Goal: Task Accomplishment & Management: Manage account settings

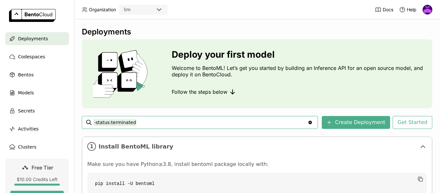
click at [430, 7] on img at bounding box center [427, 10] width 10 height 10
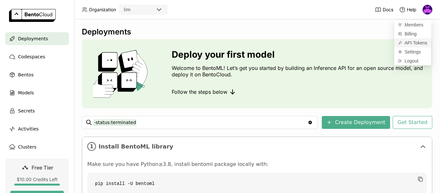
click at [408, 42] on span "API Tokens" at bounding box center [415, 43] width 23 height 6
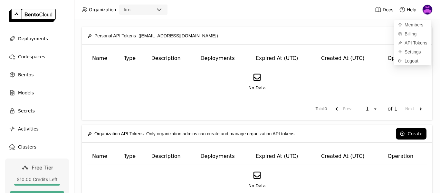
click at [325, 33] on div "Create" at bounding box center [325, 36] width 202 height 12
click at [414, 37] on button "Create" at bounding box center [411, 36] width 31 height 12
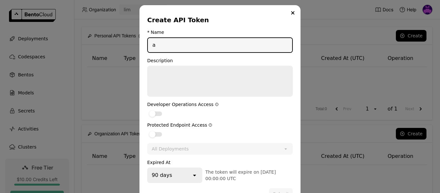
type input "a"
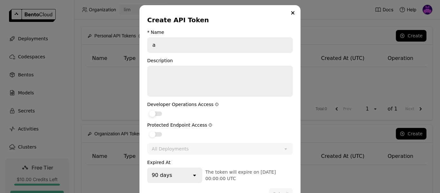
click at [155, 112] on div "dialog" at bounding box center [155, 113] width 13 height 5
click at [147, 109] on input "dialog" at bounding box center [147, 109] width 0 height 0
click at [156, 131] on label "dialog" at bounding box center [220, 134] width 146 height 8
click at [147, 130] on input "dialog" at bounding box center [147, 130] width 0 height 0
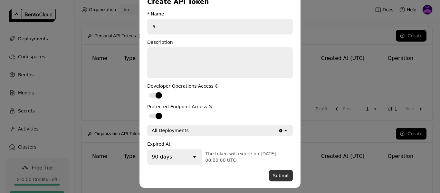
click at [281, 179] on button "Submit" at bounding box center [281, 176] width 24 height 12
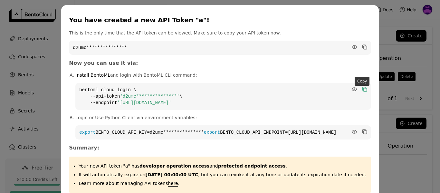
click at [362, 89] on icon "dialog" at bounding box center [363, 88] width 3 height 3
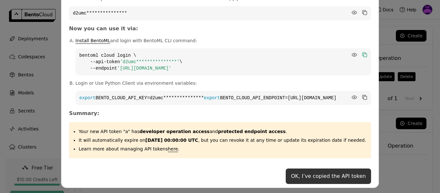
click at [340, 175] on button "OK, I’ve copied the API token" at bounding box center [328, 175] width 85 height 15
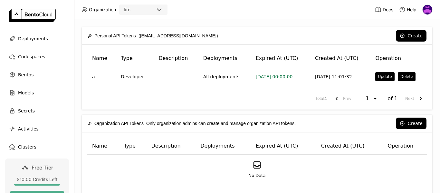
scroll to position [0, 0]
click at [25, 37] on span "Deployments" at bounding box center [33, 39] width 30 height 8
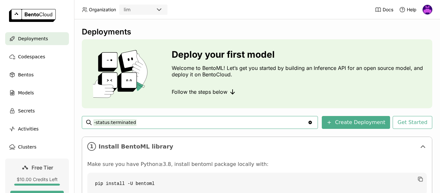
click at [427, 11] on img at bounding box center [427, 10] width 10 height 10
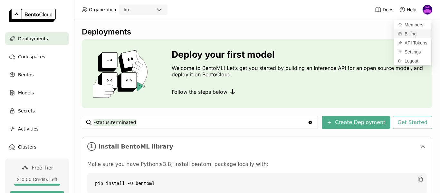
click at [408, 35] on span "Billing" at bounding box center [410, 34] width 12 height 6
click at [28, 56] on span "Codespaces" at bounding box center [31, 57] width 27 height 8
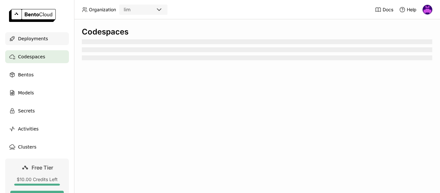
click at [28, 41] on span "Deployments" at bounding box center [33, 39] width 30 height 8
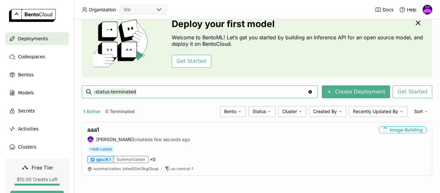
scroll to position [31, 0]
click at [96, 130] on link "aaa1" at bounding box center [93, 129] width 12 height 7
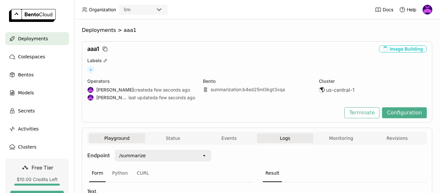
click at [280, 140] on span "Logs" at bounding box center [285, 138] width 10 height 6
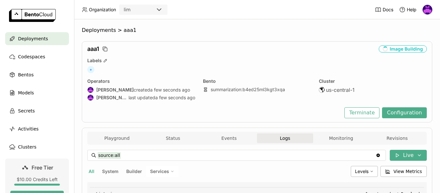
click at [282, 139] on span "Logs" at bounding box center [285, 138] width 10 height 6
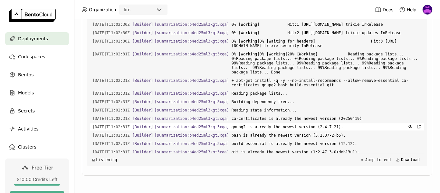
scroll to position [6382, 0]
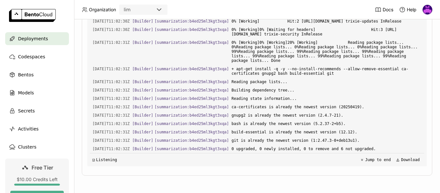
click at [34, 40] on span "Deployments" at bounding box center [33, 39] width 30 height 8
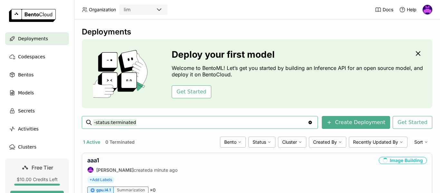
scroll to position [31, 0]
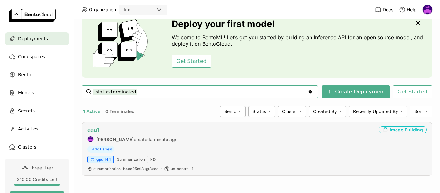
click at [94, 127] on link "aaa1" at bounding box center [93, 129] width 12 height 7
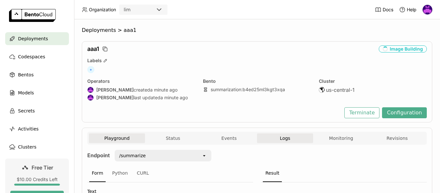
click at [280, 135] on span "Logs" at bounding box center [285, 138] width 10 height 6
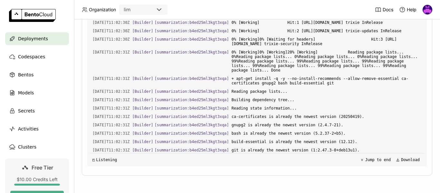
scroll to position [855, 0]
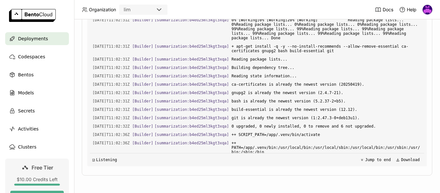
click at [35, 43] on div "Deployments" at bounding box center [37, 38] width 64 height 13
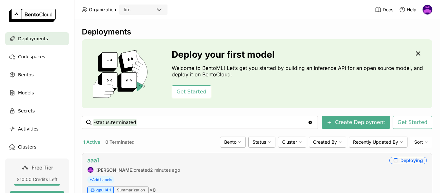
click at [92, 159] on link "aaa1" at bounding box center [93, 160] width 12 height 7
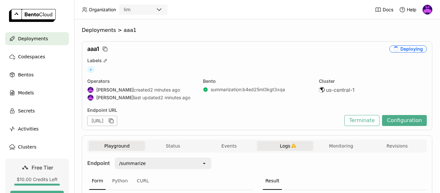
scroll to position [64, 0]
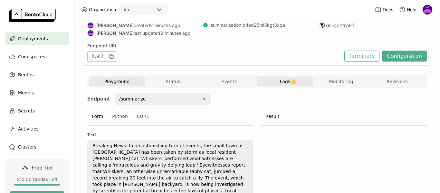
click at [286, 80] on span "Logs" at bounding box center [285, 82] width 10 height 6
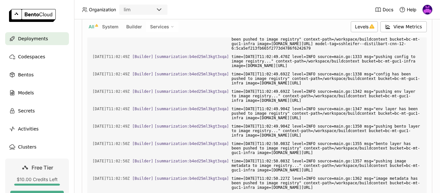
scroll to position [120, 0]
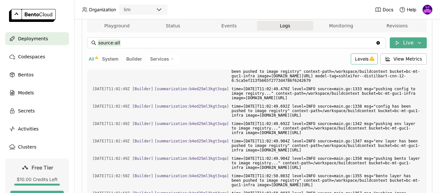
click at [360, 59] on span "Levels" at bounding box center [362, 58] width 14 height 5
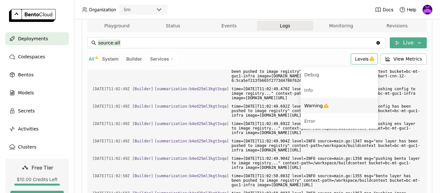
click at [304, 107] on span "Warning" at bounding box center [313, 105] width 19 height 5
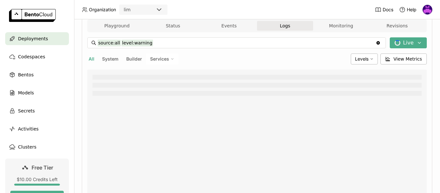
scroll to position [120, 0]
click at [334, 23] on button "Monitoring" at bounding box center [341, 26] width 56 height 10
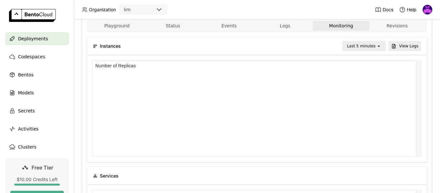
scroll to position [5, 5]
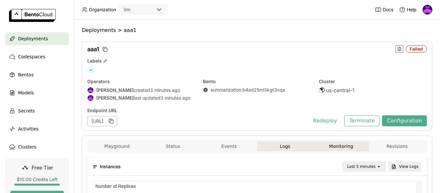
click at [282, 143] on span "Logs" at bounding box center [285, 146] width 10 height 6
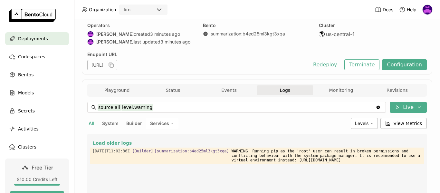
click at [376, 107] on icon "Clear value" at bounding box center [378, 108] width 4 height 4
type input "source:system"
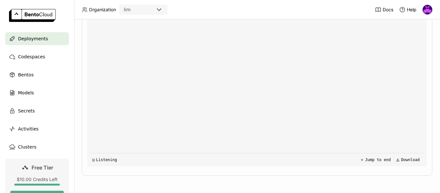
click at [34, 37] on span "Deployments" at bounding box center [33, 39] width 30 height 8
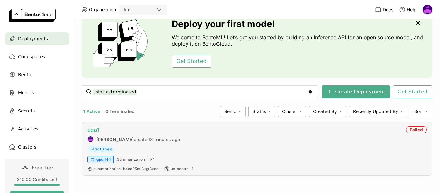
click at [96, 131] on link "aaa1" at bounding box center [93, 129] width 12 height 7
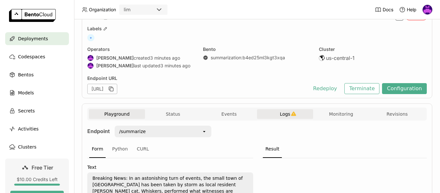
click at [283, 112] on span "Logs" at bounding box center [285, 114] width 10 height 6
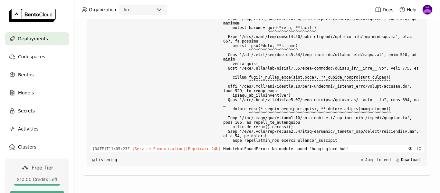
click at [310, 148] on span "ModuleNotFoundError: No module named 'huggingface_hub'" at bounding box center [322, 148] width 198 height 7
copy span "huggingface_hub"
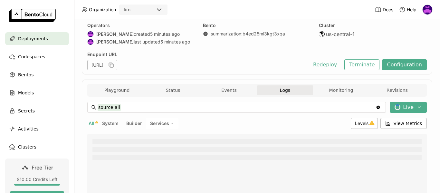
scroll to position [24, 0]
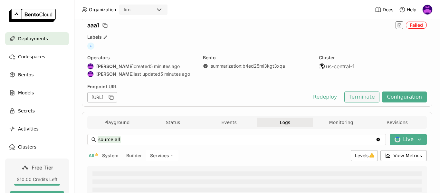
click at [359, 99] on button "Terminate" at bounding box center [361, 96] width 35 height 11
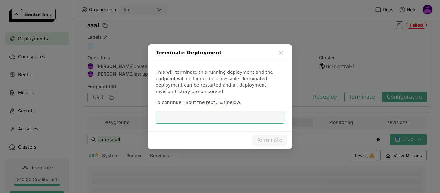
click at [217, 102] on code "aaa1" at bounding box center [221, 103] width 12 height 6
click at [219, 101] on code "aaa1" at bounding box center [221, 103] width 12 height 6
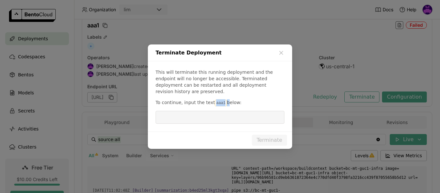
copy p "aaa1"
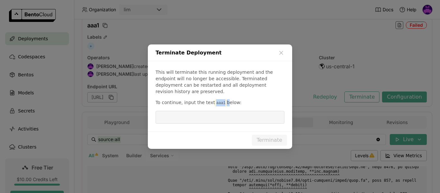
scroll to position [2570, 0]
click at [220, 118] on input "dialog" at bounding box center [219, 117] width 121 height 12
paste input "aaa1"
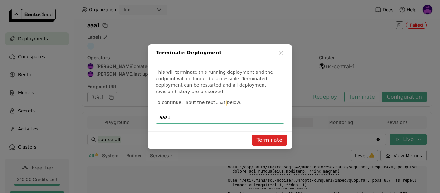
type input "aaa1"
click at [264, 140] on button "Terminate" at bounding box center [269, 140] width 35 height 11
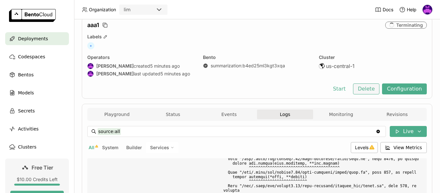
click at [364, 87] on button "Delete" at bounding box center [366, 88] width 27 height 11
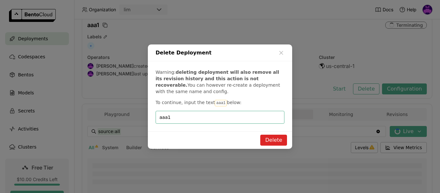
type input "aaa1"
click at [271, 138] on button "Delete" at bounding box center [273, 140] width 27 height 11
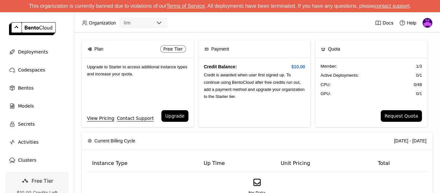
click at [427, 23] on img at bounding box center [427, 23] width 10 height 10
click at [412, 71] on span "Logout" at bounding box center [414, 74] width 14 height 6
